Goal: Task Accomplishment & Management: Use online tool/utility

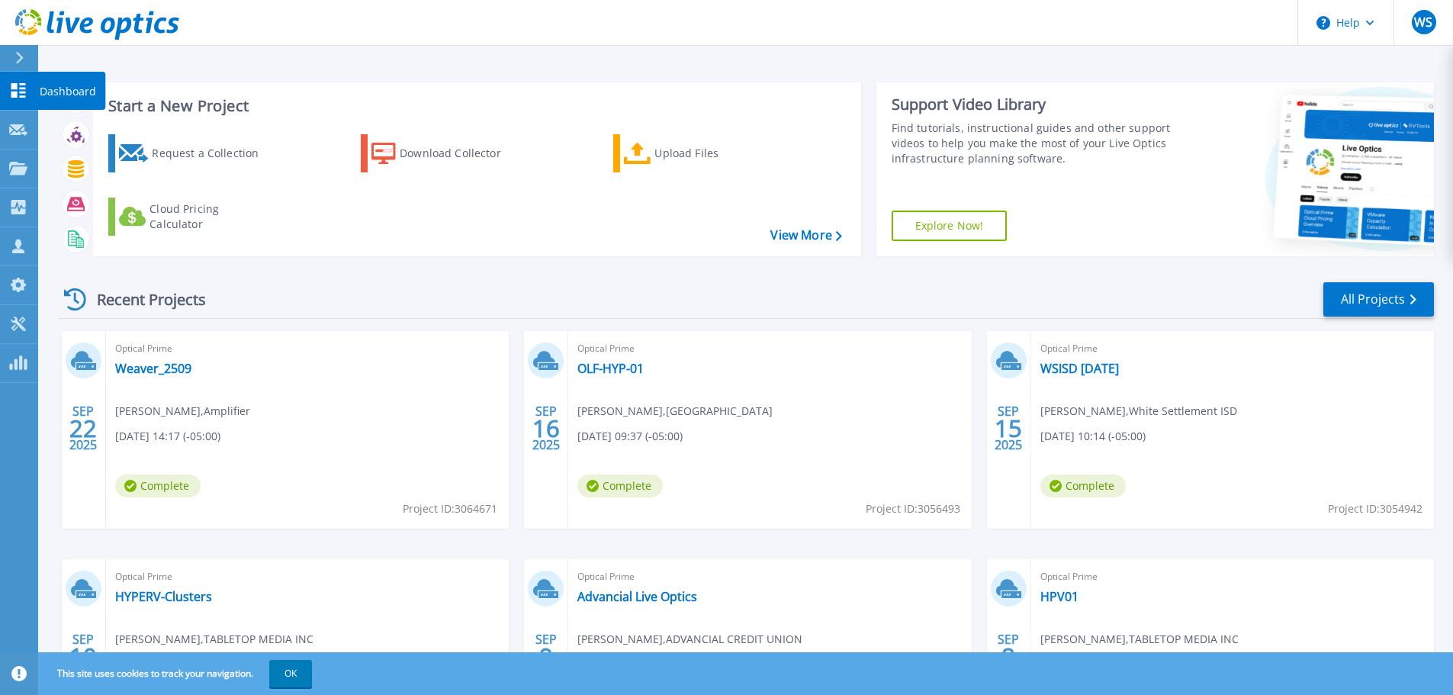
click at [19, 89] on icon at bounding box center [18, 90] width 18 height 14
click at [595, 299] on div "Recent Projects All Projects" at bounding box center [746, 300] width 1375 height 38
click at [21, 131] on icon at bounding box center [18, 129] width 18 height 11
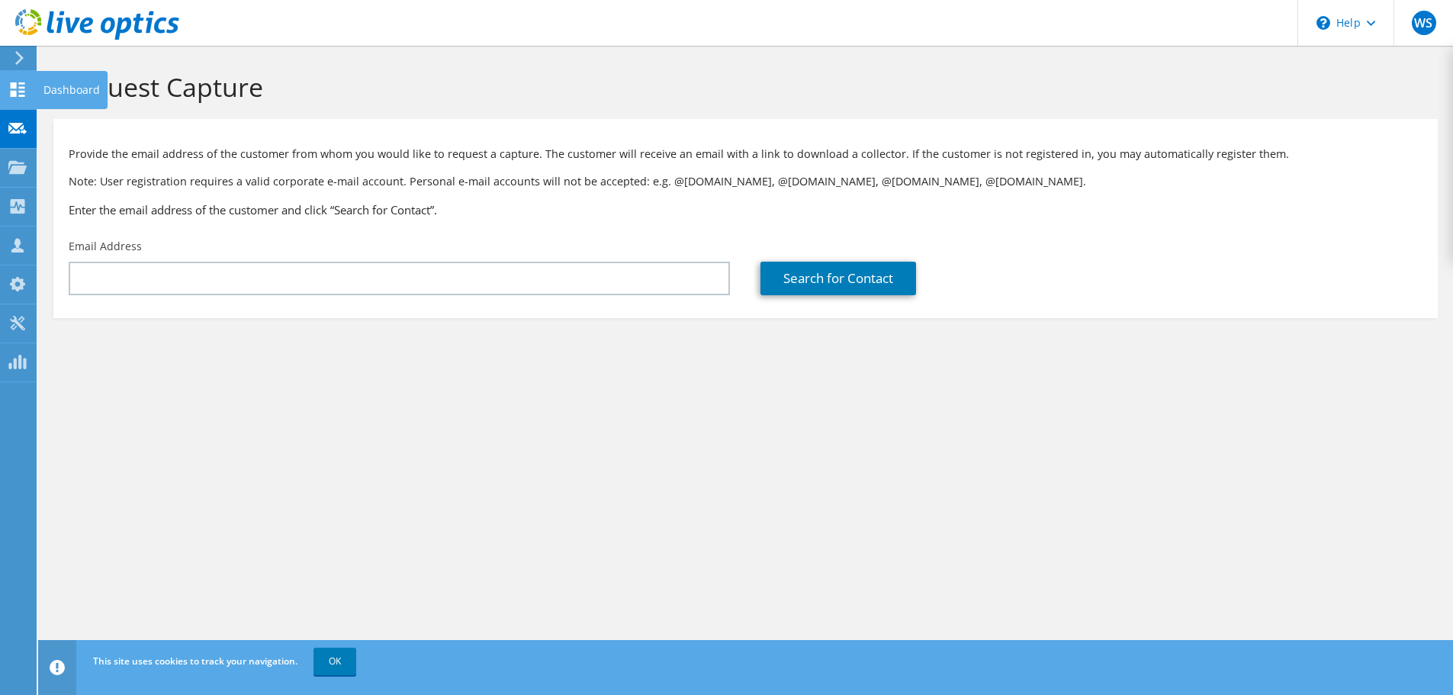
click at [18, 86] on icon at bounding box center [17, 89] width 18 height 14
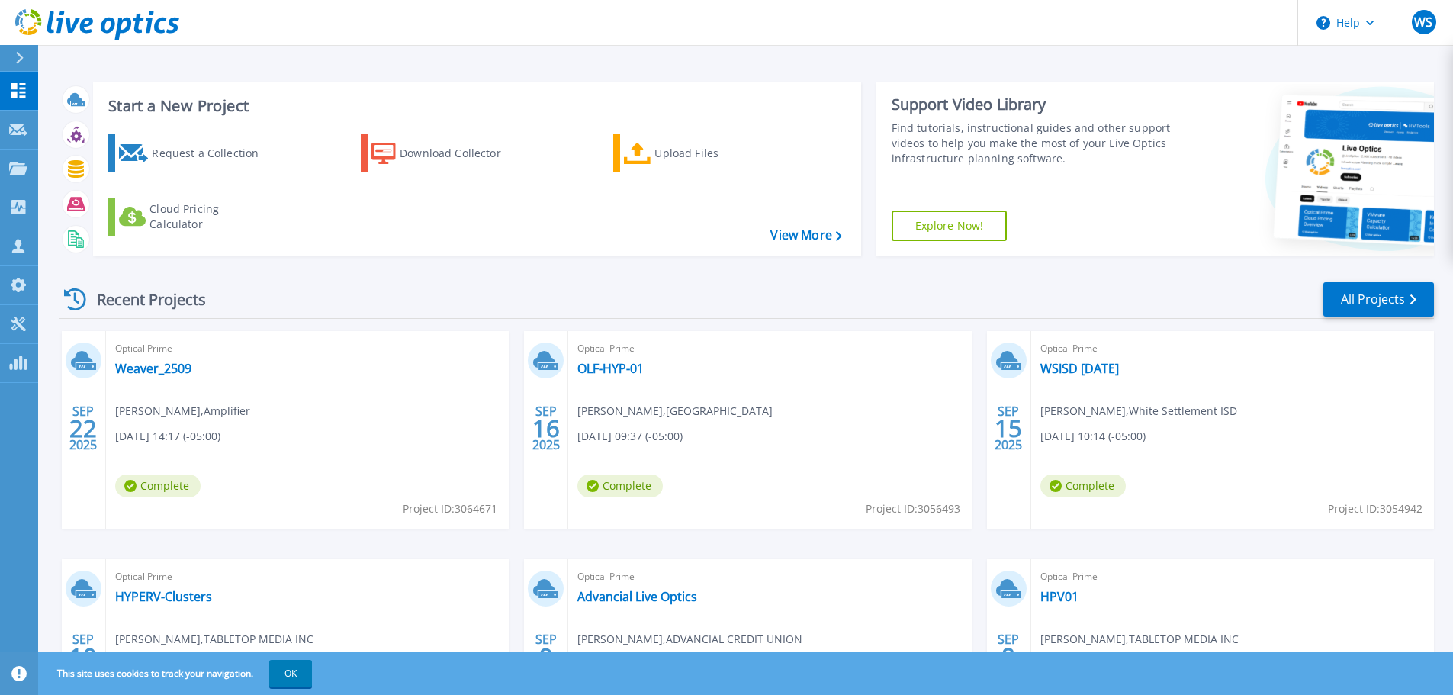
click at [464, 291] on div "Recent Projects All Projects" at bounding box center [746, 300] width 1375 height 38
